Goal: Task Accomplishment & Management: Manage account settings

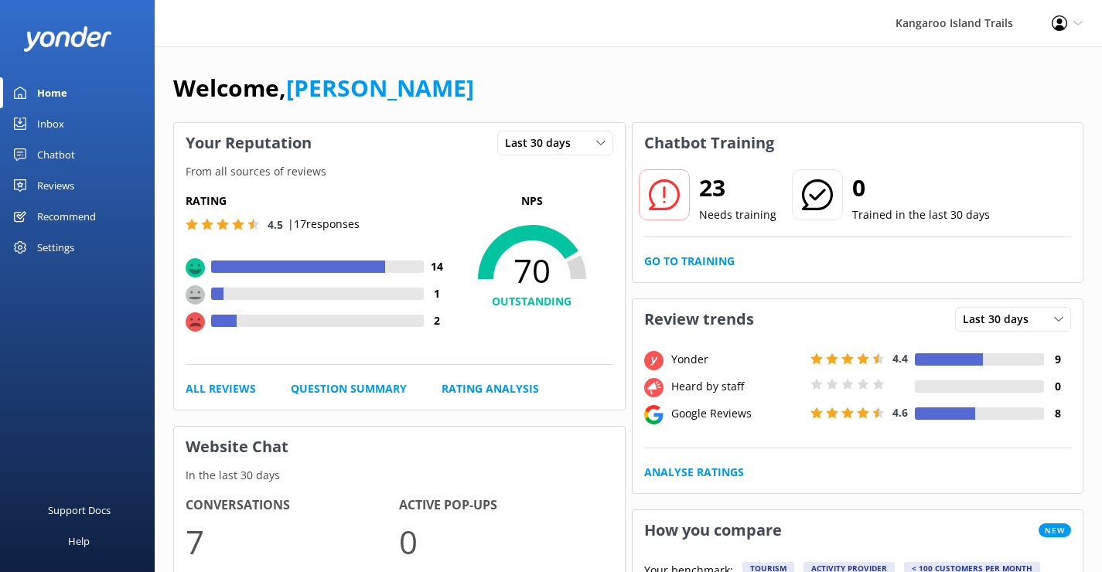
click at [49, 152] on div "Chatbot" at bounding box center [56, 154] width 38 height 31
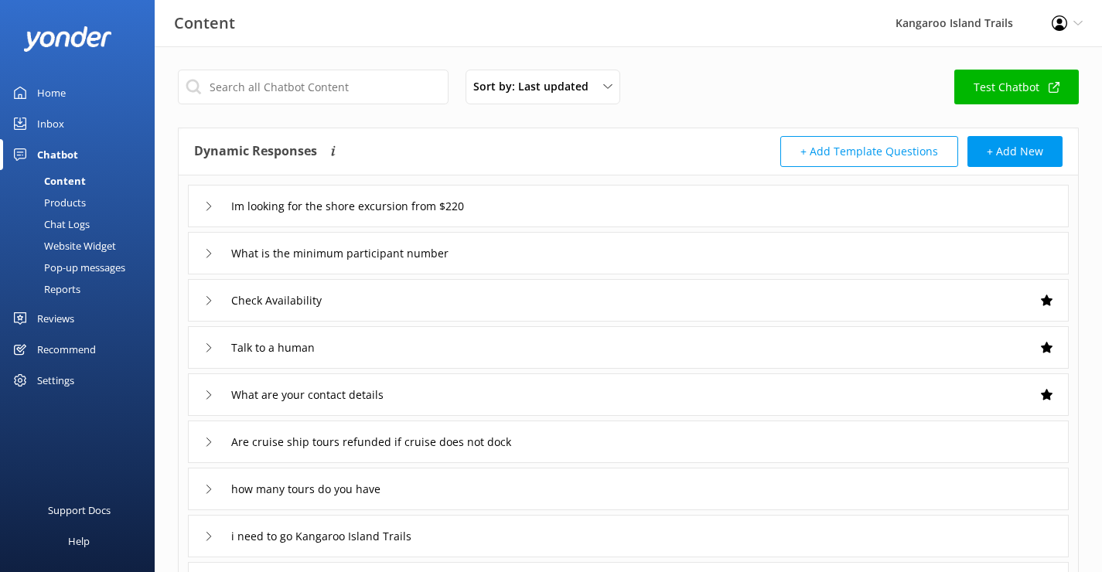
click at [81, 244] on div "Website Widget" at bounding box center [62, 246] width 107 height 22
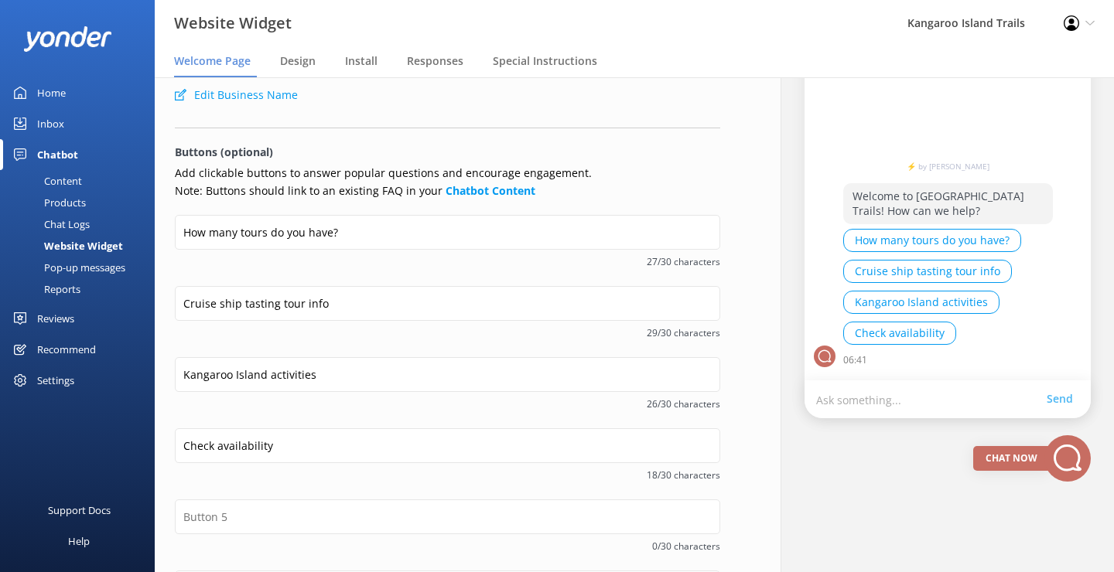
scroll to position [149, 0]
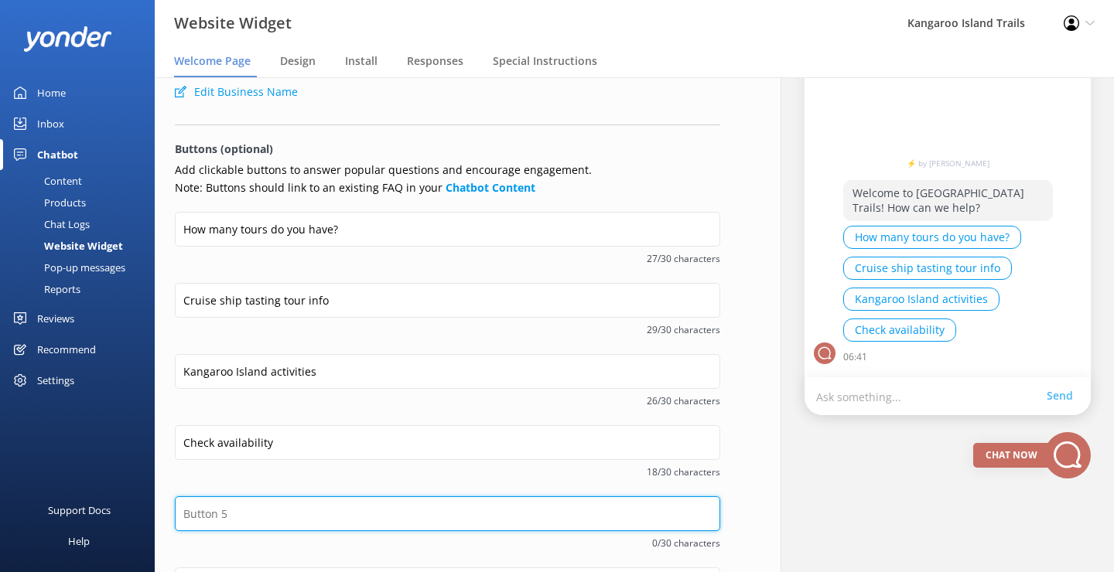
click at [260, 514] on input "text" at bounding box center [447, 514] width 545 height 35
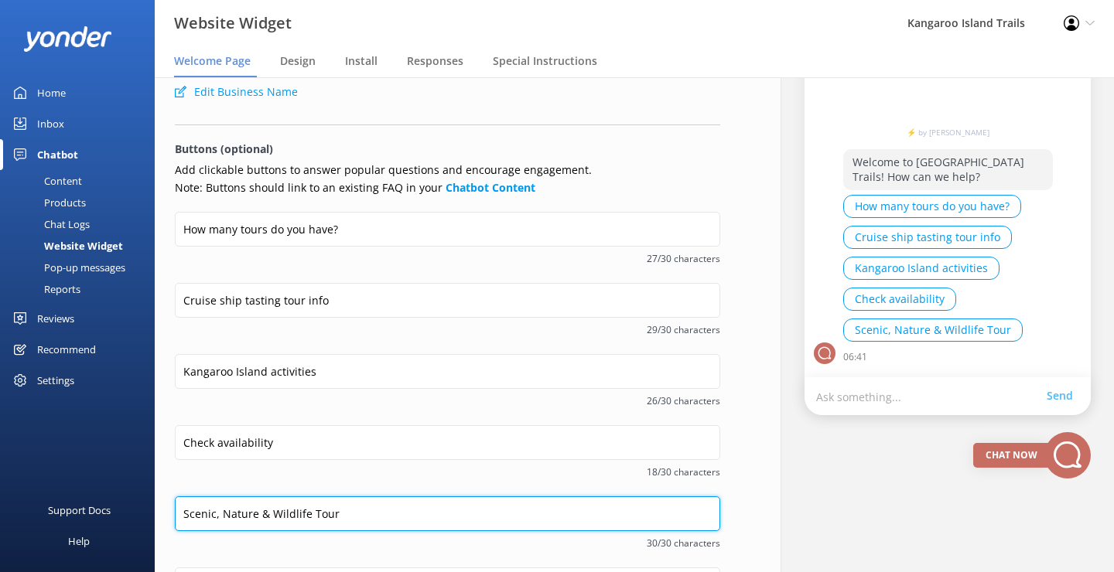
type input "Scenic, Nature & Wildlife Tour"
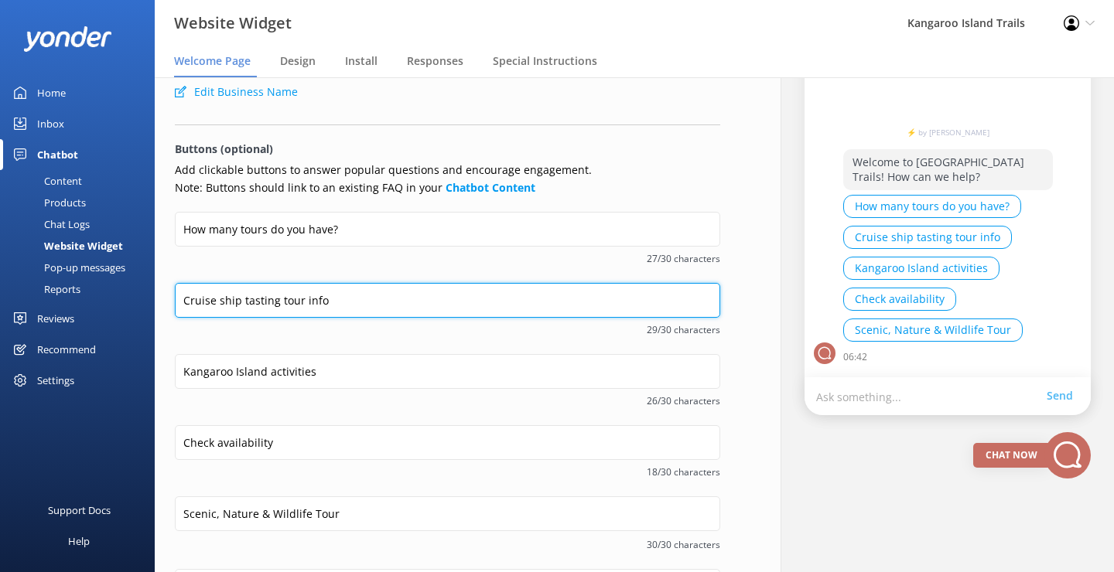
drag, startPoint x: 244, startPoint y: 300, endPoint x: 276, endPoint y: 300, distance: 31.7
click at [276, 300] on input "Cruise ship tasting tour info" at bounding box center [447, 300] width 545 height 35
click at [309, 302] on input "Cruise ship tour info" at bounding box center [447, 300] width 545 height 35
drag, startPoint x: 245, startPoint y: 301, endPoint x: 322, endPoint y: 322, distance: 79.4
click at [296, 303] on input "Cruise ship tour info" at bounding box center [447, 300] width 545 height 35
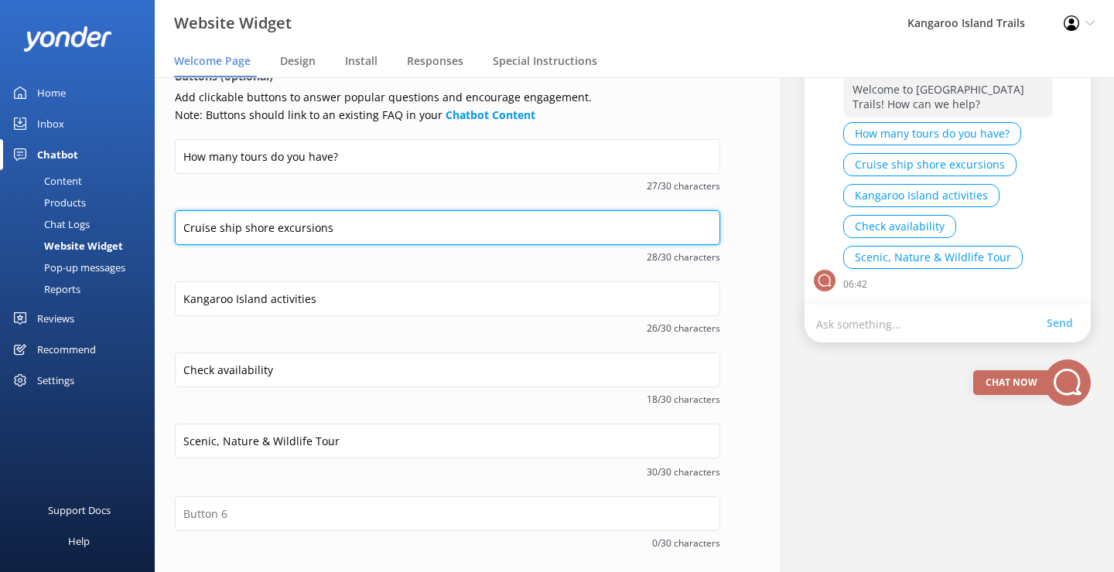
scroll to position [285, 0]
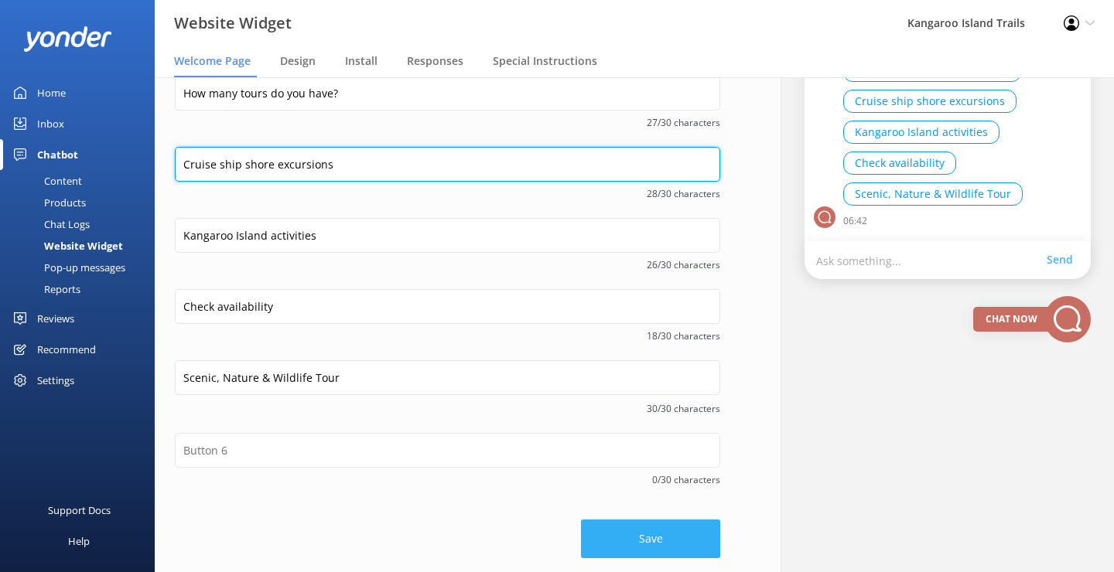
type input "Cruise ship shore excursions"
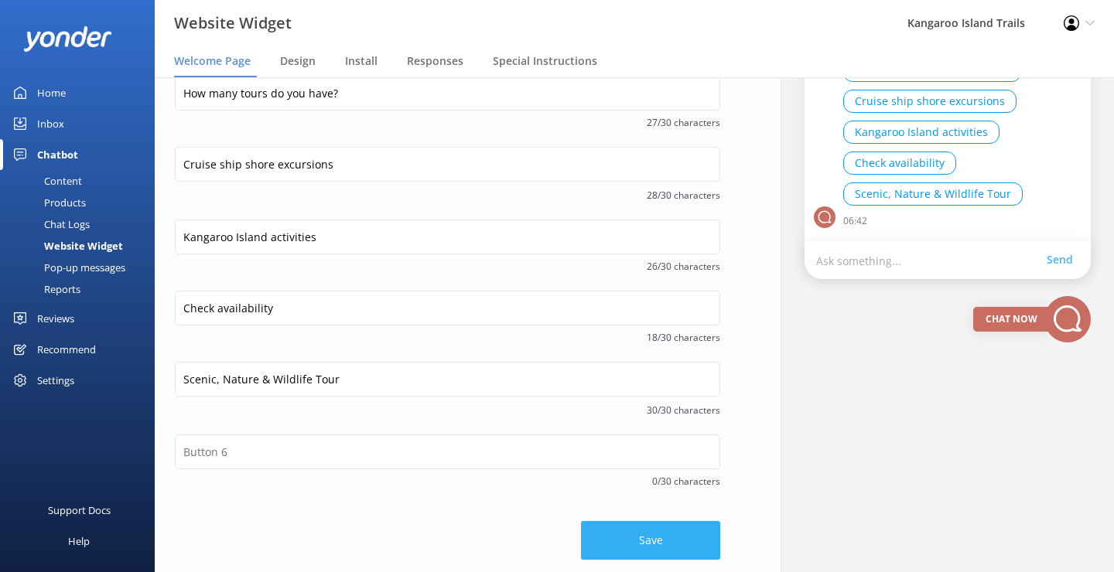
click at [653, 531] on button "Save" at bounding box center [650, 540] width 139 height 39
click at [300, 70] on div "Design" at bounding box center [301, 61] width 42 height 31
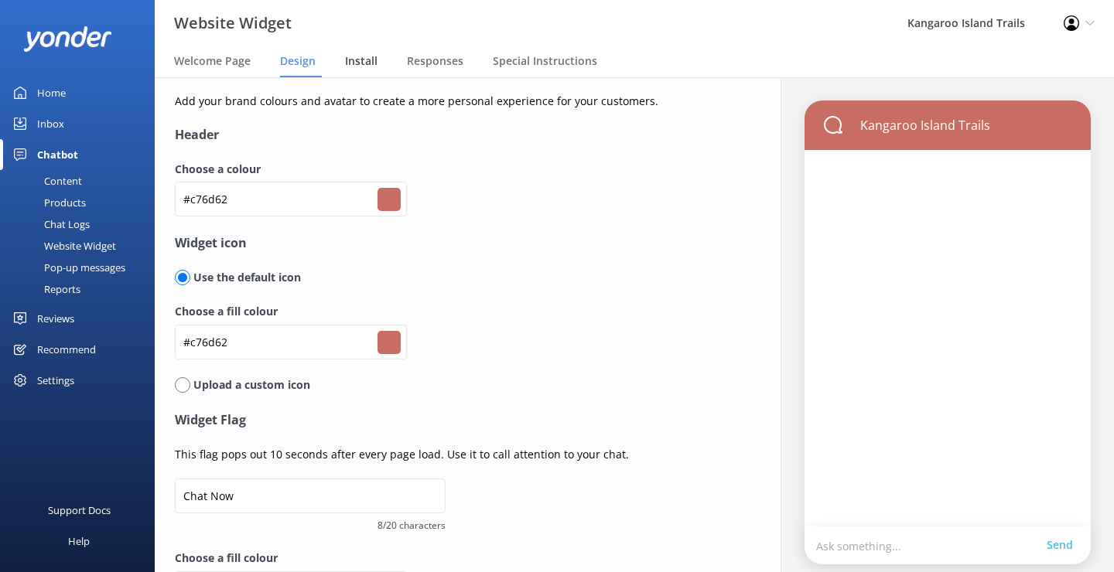
click at [365, 63] on span "Install" at bounding box center [361, 60] width 32 height 15
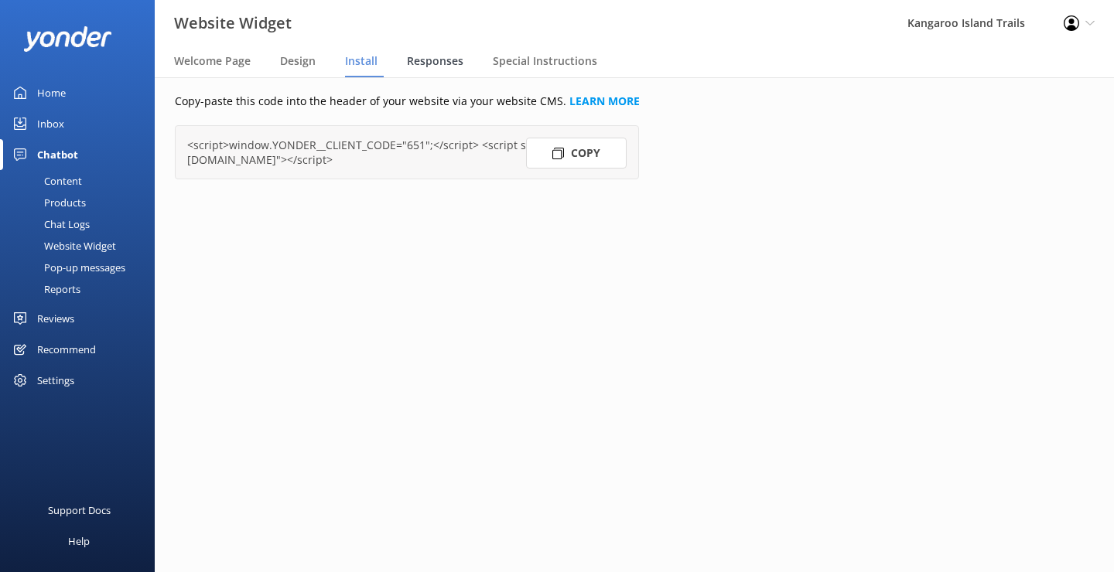
click at [442, 60] on span "Responses" at bounding box center [435, 60] width 56 height 15
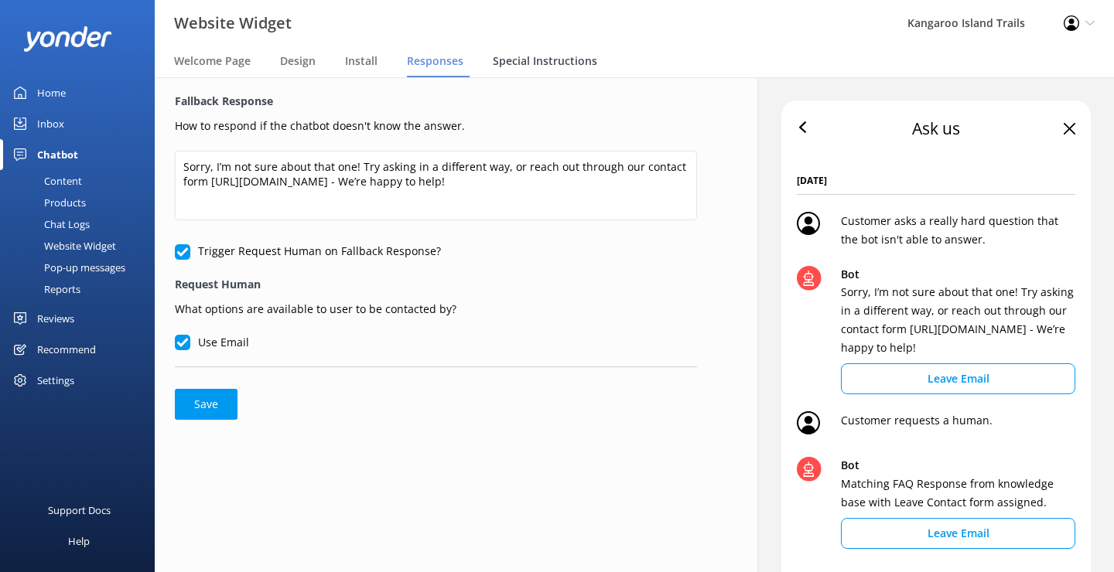
click at [527, 59] on span "Special Instructions" at bounding box center [545, 60] width 104 height 15
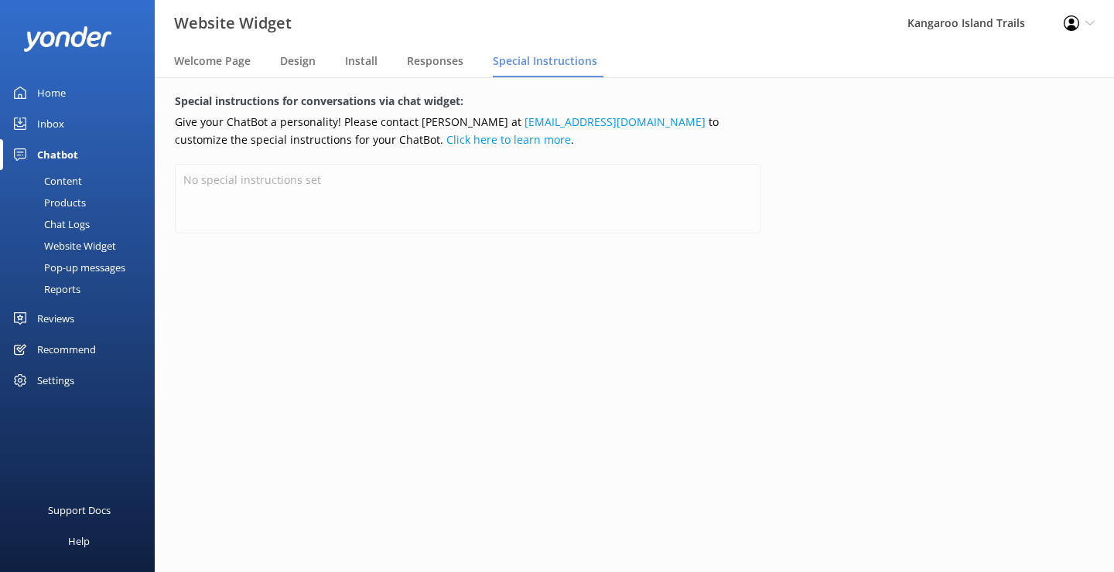
click at [57, 379] on div "Settings" at bounding box center [55, 380] width 37 height 31
